Goal: Task Accomplishment & Management: Manage account settings

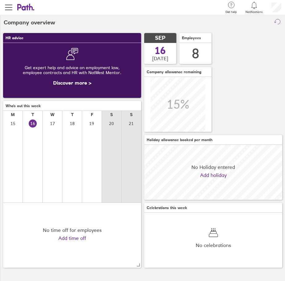
scroll to position [55, 138]
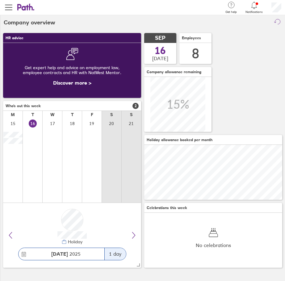
click at [258, 11] on span "Notifications" at bounding box center [253, 12] width 17 height 4
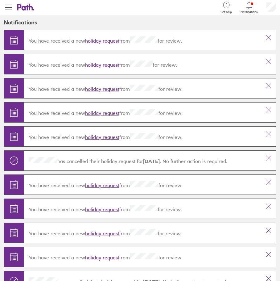
click at [110, 40] on link "holiday request" at bounding box center [102, 41] width 34 height 6
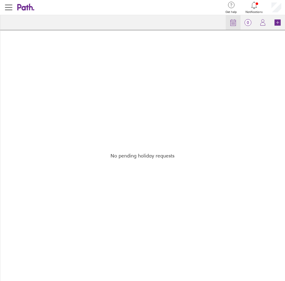
click at [234, 26] on icon at bounding box center [232, 23] width 5 height 6
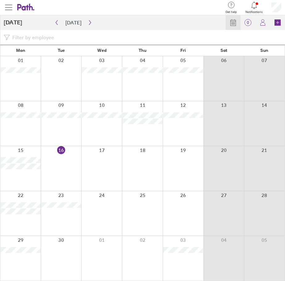
click at [10, 7] on span "button" at bounding box center [8, 7] width 7 height 1
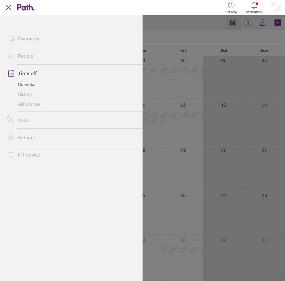
click at [40, 105] on link "Allowances" at bounding box center [72, 104] width 140 height 10
